Goal: Task Accomplishment & Management: Manage account settings

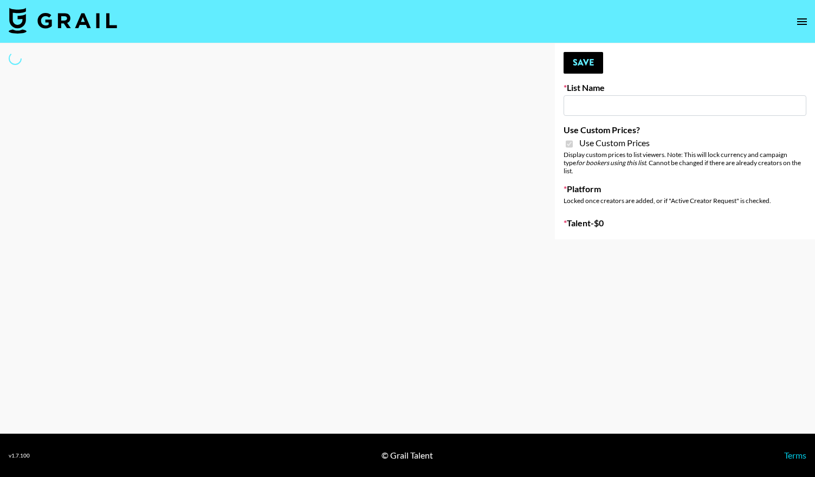
type input "Flimeal + Liveling"
checkbox input "true"
select select "Brand"
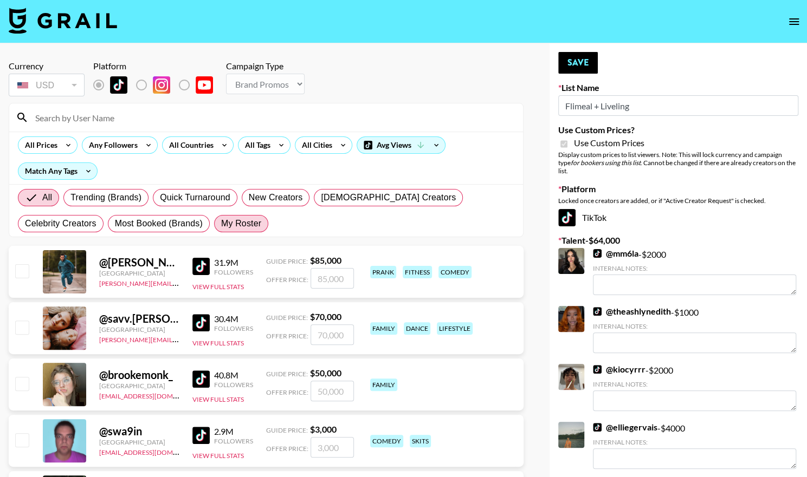
click at [221, 225] on span "My Roster" at bounding box center [241, 223] width 40 height 13
click at [221, 224] on input "My Roster" at bounding box center [221, 224] width 0 height 0
radio input "true"
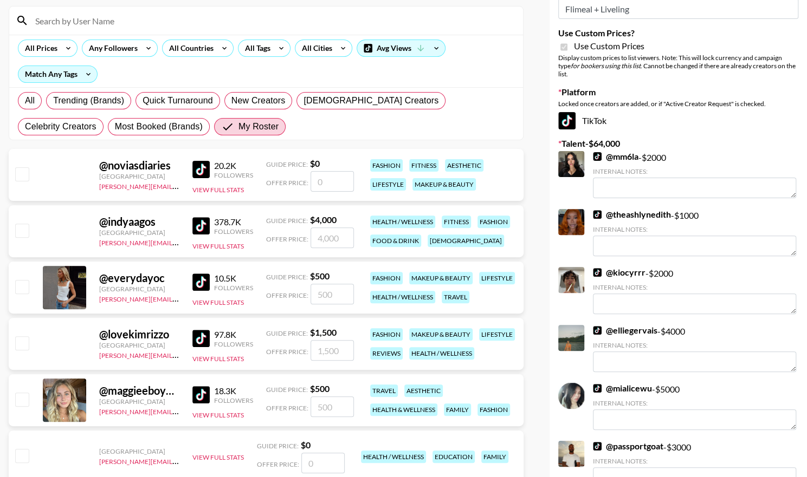
scroll to position [99, 0]
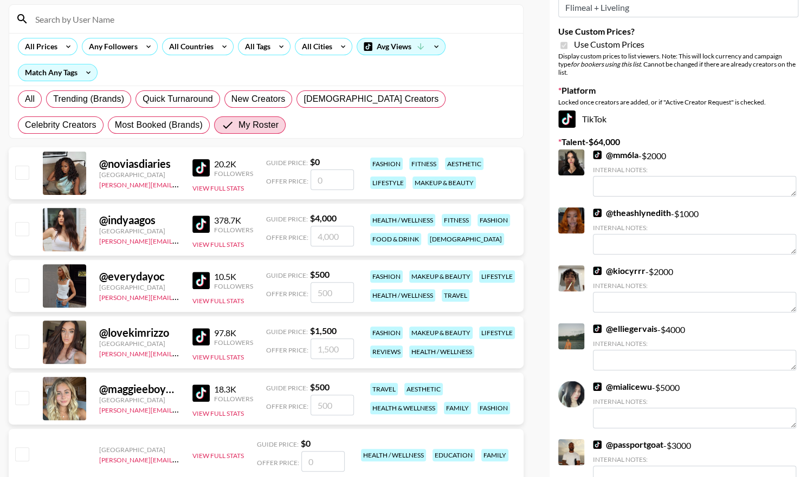
click at [21, 227] on input "checkbox" at bounding box center [21, 228] width 13 height 13
checkbox input "true"
click at [343, 239] on input "4000" at bounding box center [331, 236] width 43 height 21
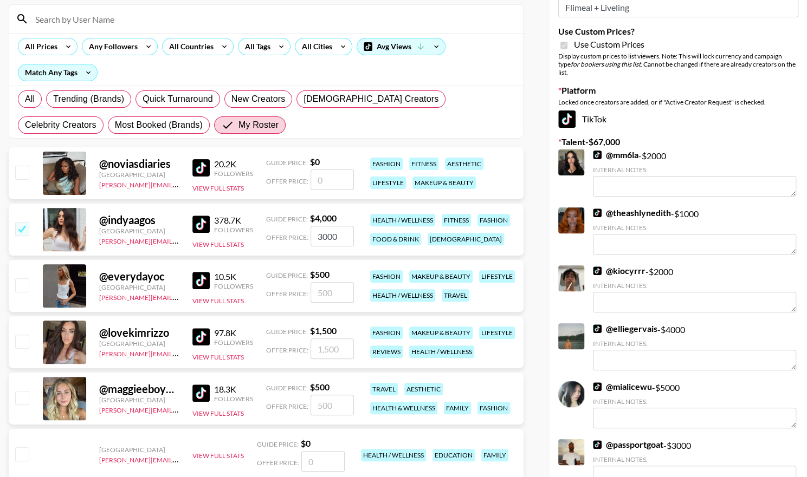
type input "3000"
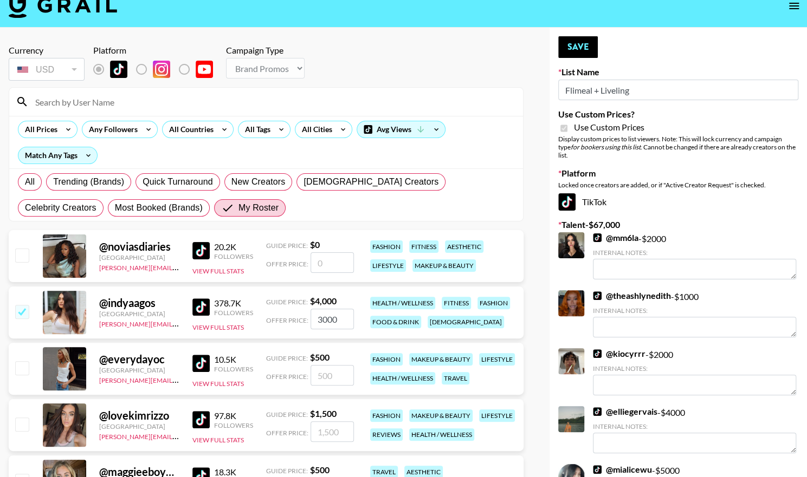
scroll to position [15, 0]
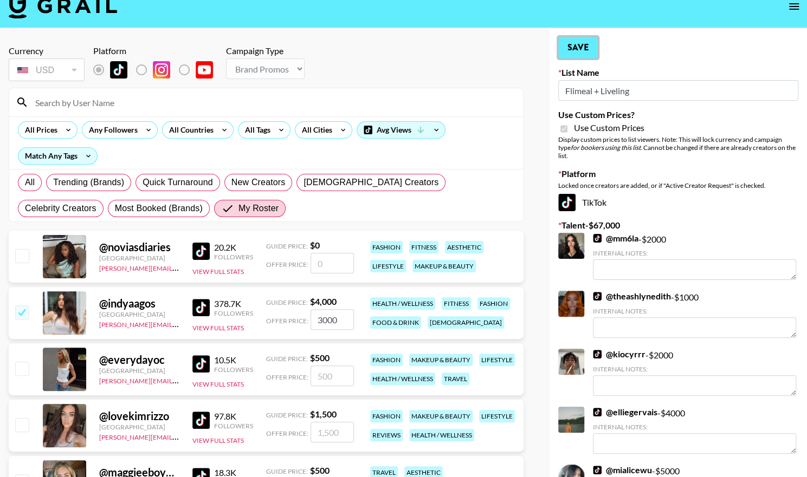
click at [580, 46] on button "Save" at bounding box center [578, 48] width 40 height 22
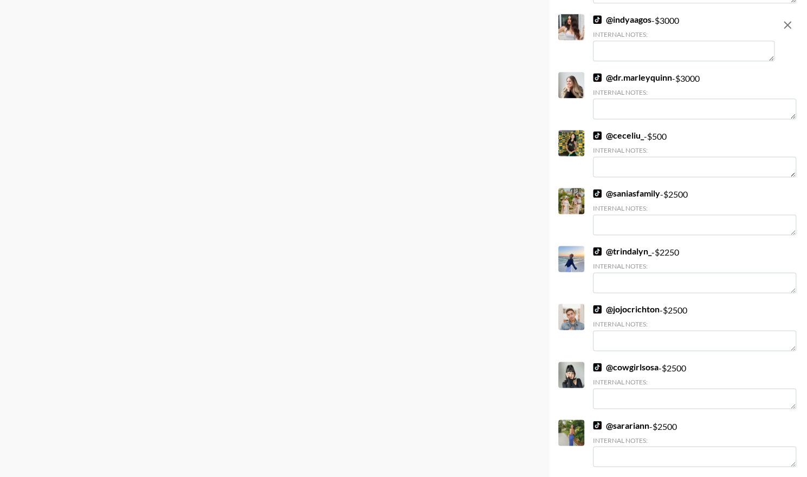
scroll to position [791, 0]
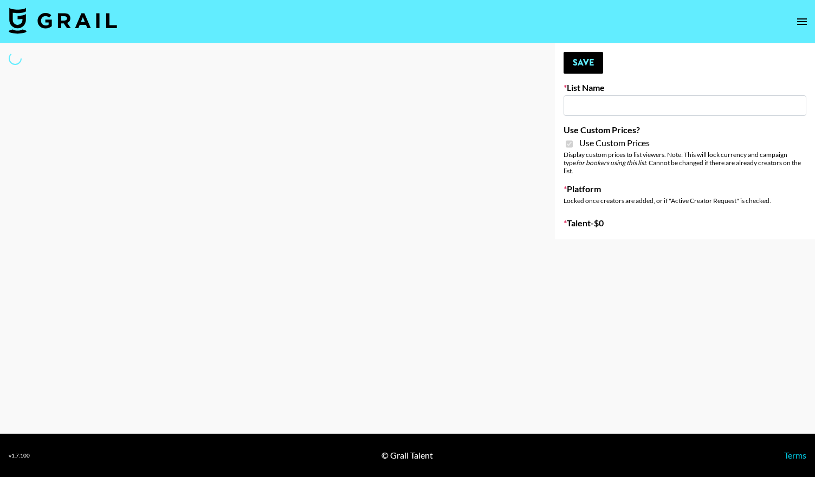
type input "Whipped US"
checkbox input "true"
select select "Brand"
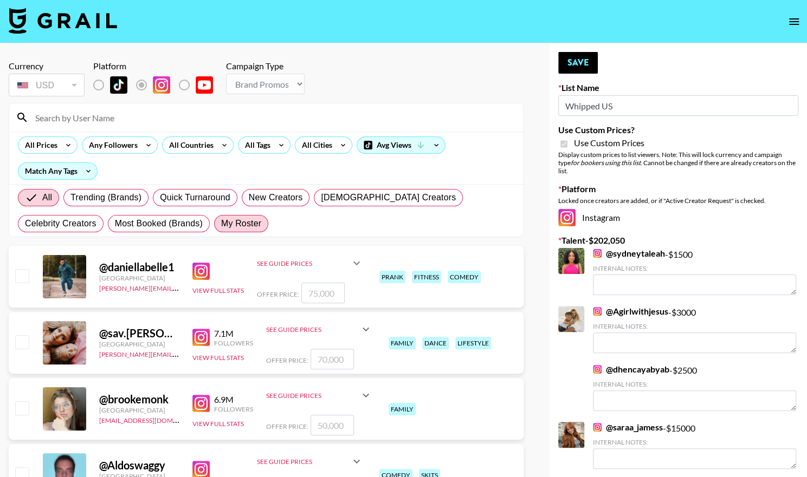
click at [221, 225] on span "My Roster" at bounding box center [241, 223] width 40 height 13
click at [221, 224] on input "My Roster" at bounding box center [221, 224] width 0 height 0
radio input "true"
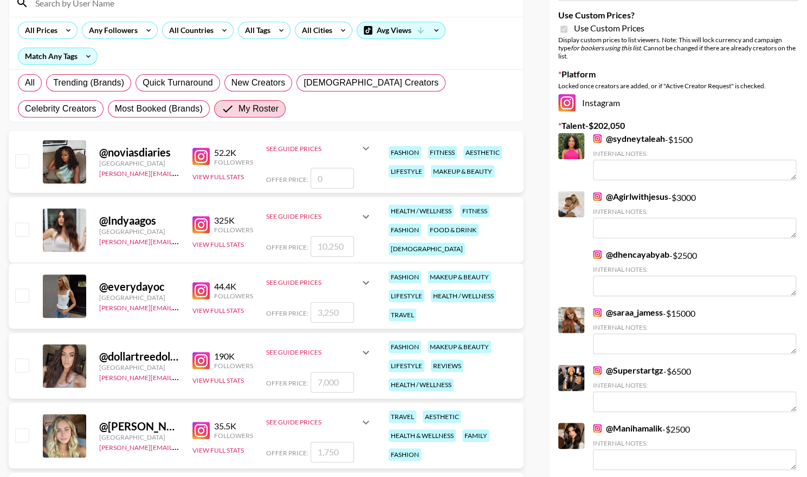
scroll to position [183, 0]
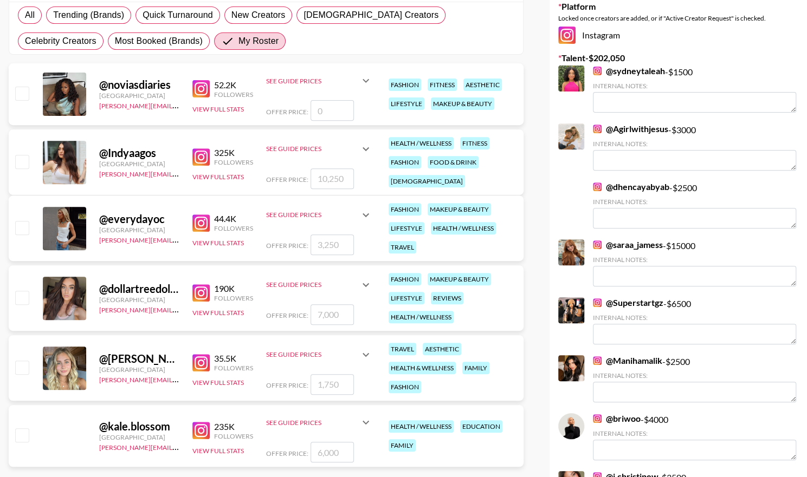
click at [25, 365] on input "checkbox" at bounding box center [21, 367] width 13 height 13
checkbox input "true"
click at [339, 387] on input "1750" at bounding box center [331, 384] width 43 height 21
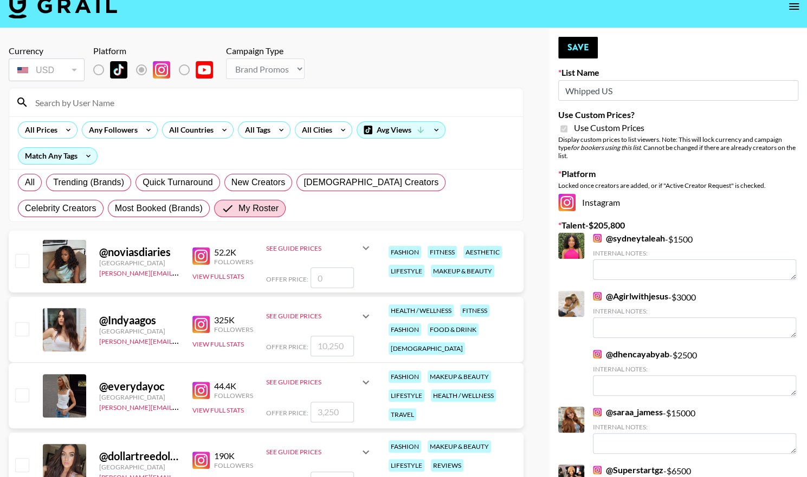
scroll to position [15, 0]
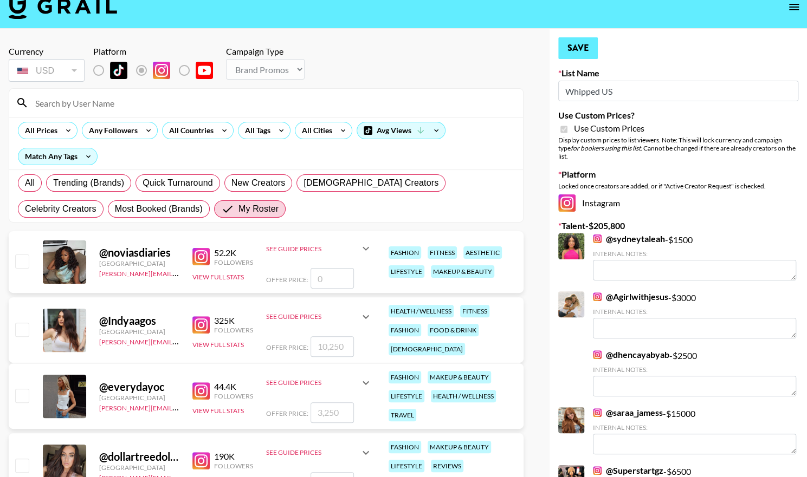
type input "3750"
click at [581, 39] on button "Save" at bounding box center [578, 48] width 40 height 22
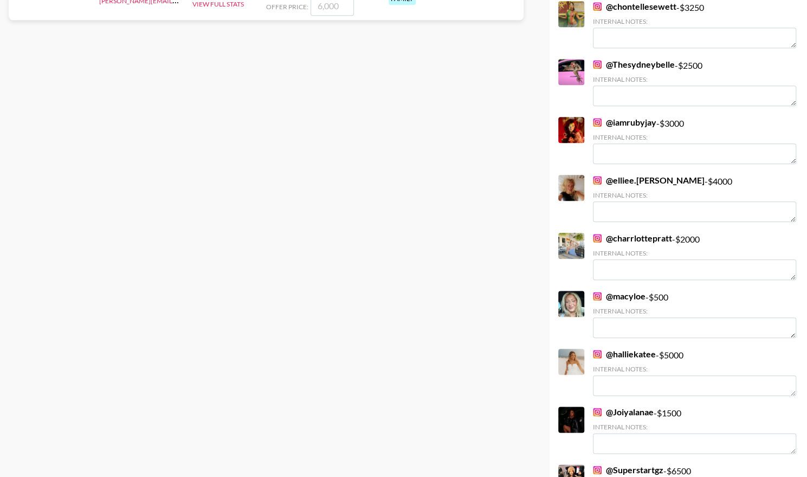
scroll to position [630, 0]
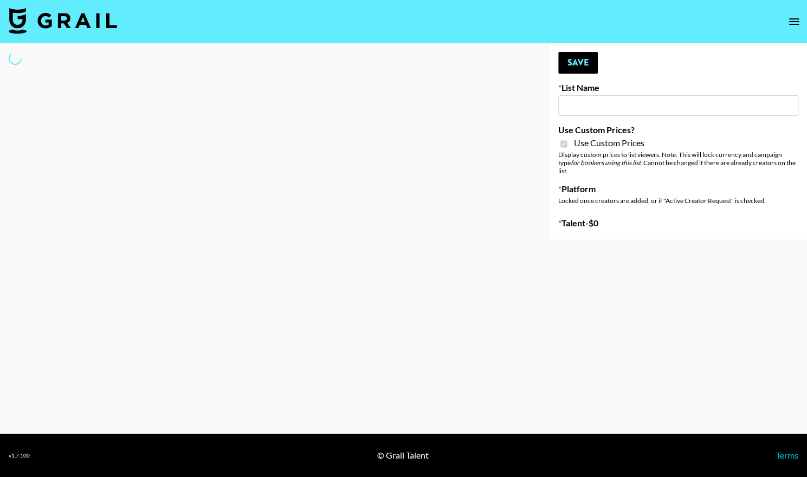
type input "Peppermayo"
checkbox input "true"
select select "Brand"
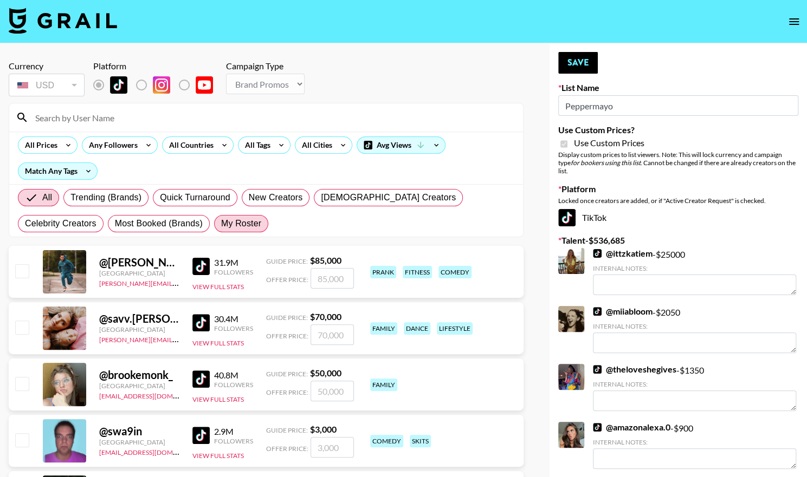
click at [221, 220] on span "My Roster" at bounding box center [241, 223] width 40 height 13
click at [221, 224] on input "My Roster" at bounding box center [221, 224] width 0 height 0
radio input "true"
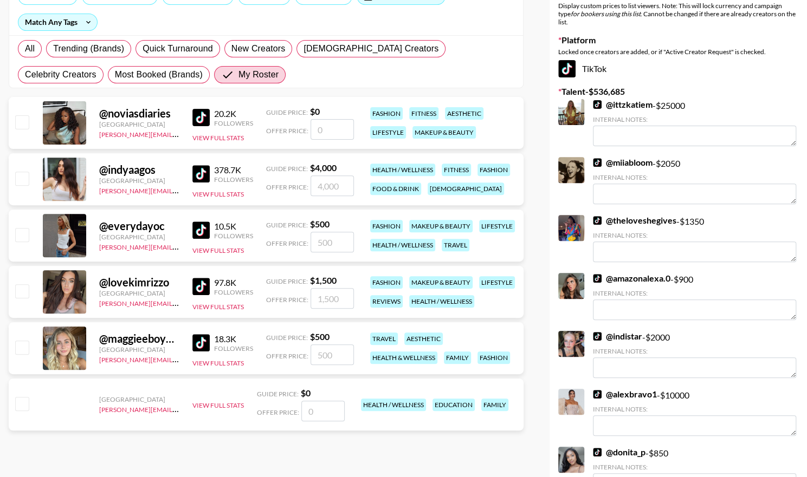
scroll to position [150, 0]
click at [20, 232] on input "checkbox" at bounding box center [21, 234] width 13 height 13
checkbox input "true"
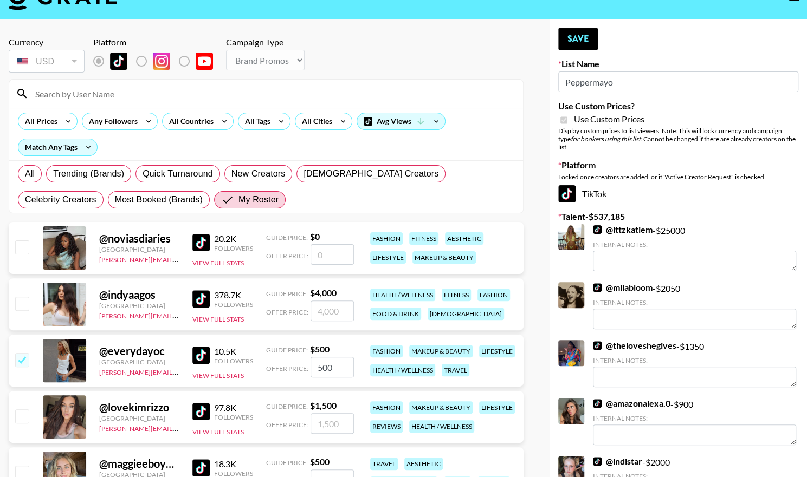
scroll to position [20, 0]
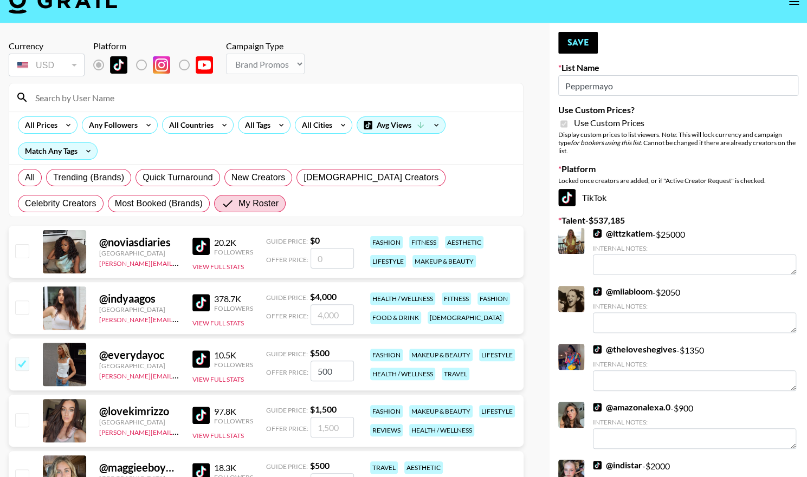
drag, startPoint x: 335, startPoint y: 373, endPoint x: 283, endPoint y: 380, distance: 52.5
click at [283, 380] on div "@ everydayoc United States carli.anderson@grail-talent.com 10.5K Followers View…" at bounding box center [266, 365] width 515 height 52
type input "1000"
click at [580, 35] on button "Save" at bounding box center [578, 43] width 40 height 22
